Goal: Go to known website: Go to known website

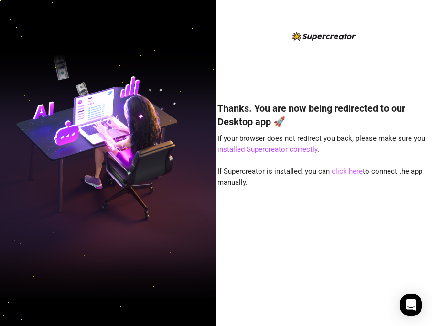
click at [354, 175] on link "click here" at bounding box center [346, 171] width 31 height 9
click at [354, 170] on link "click here" at bounding box center [346, 171] width 31 height 9
click at [342, 171] on link "click here" at bounding box center [346, 171] width 31 height 9
click at [355, 168] on link "click here" at bounding box center [346, 171] width 31 height 9
